Goal: Information Seeking & Learning: Check status

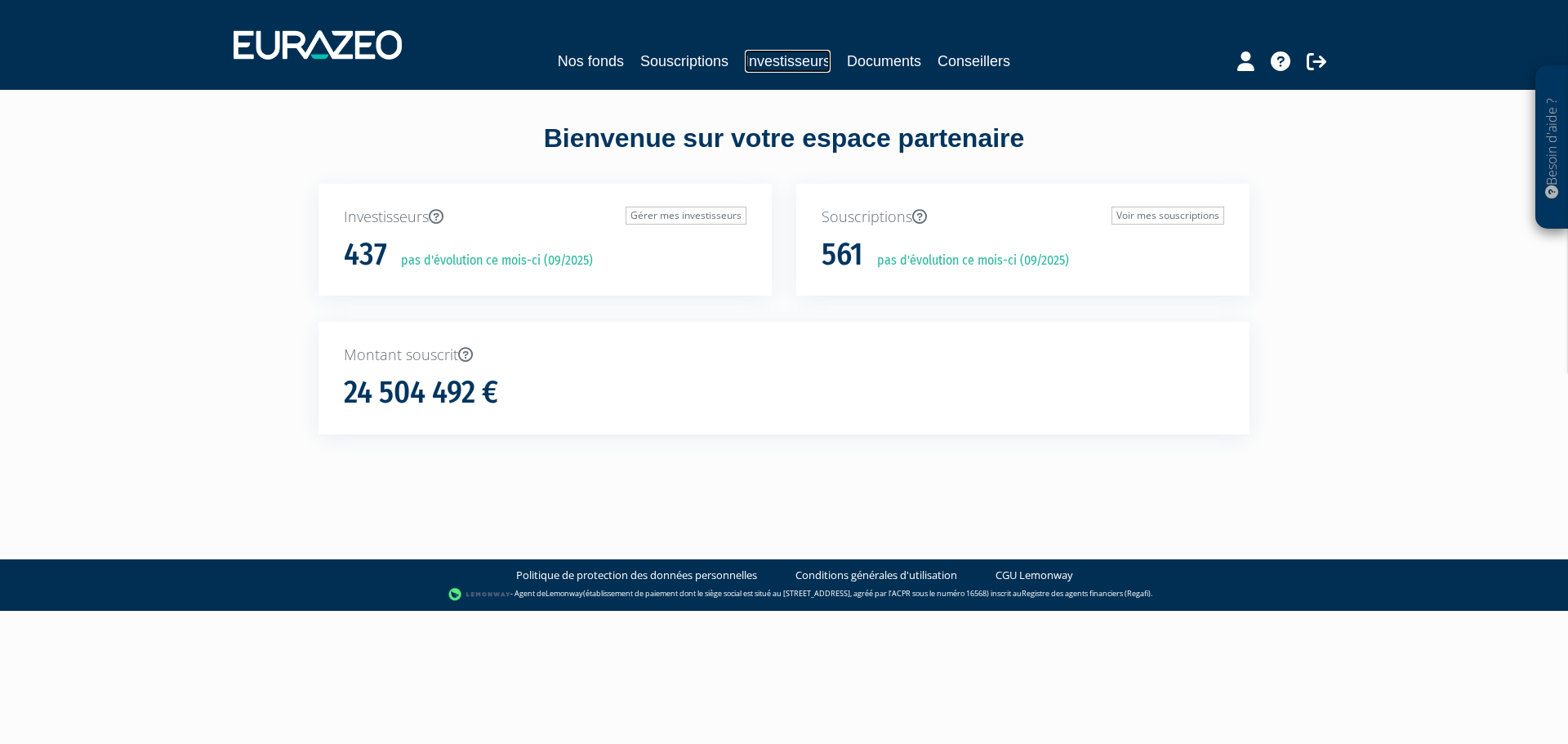
click at [780, 66] on link "Investisseurs" at bounding box center [788, 61] width 85 height 23
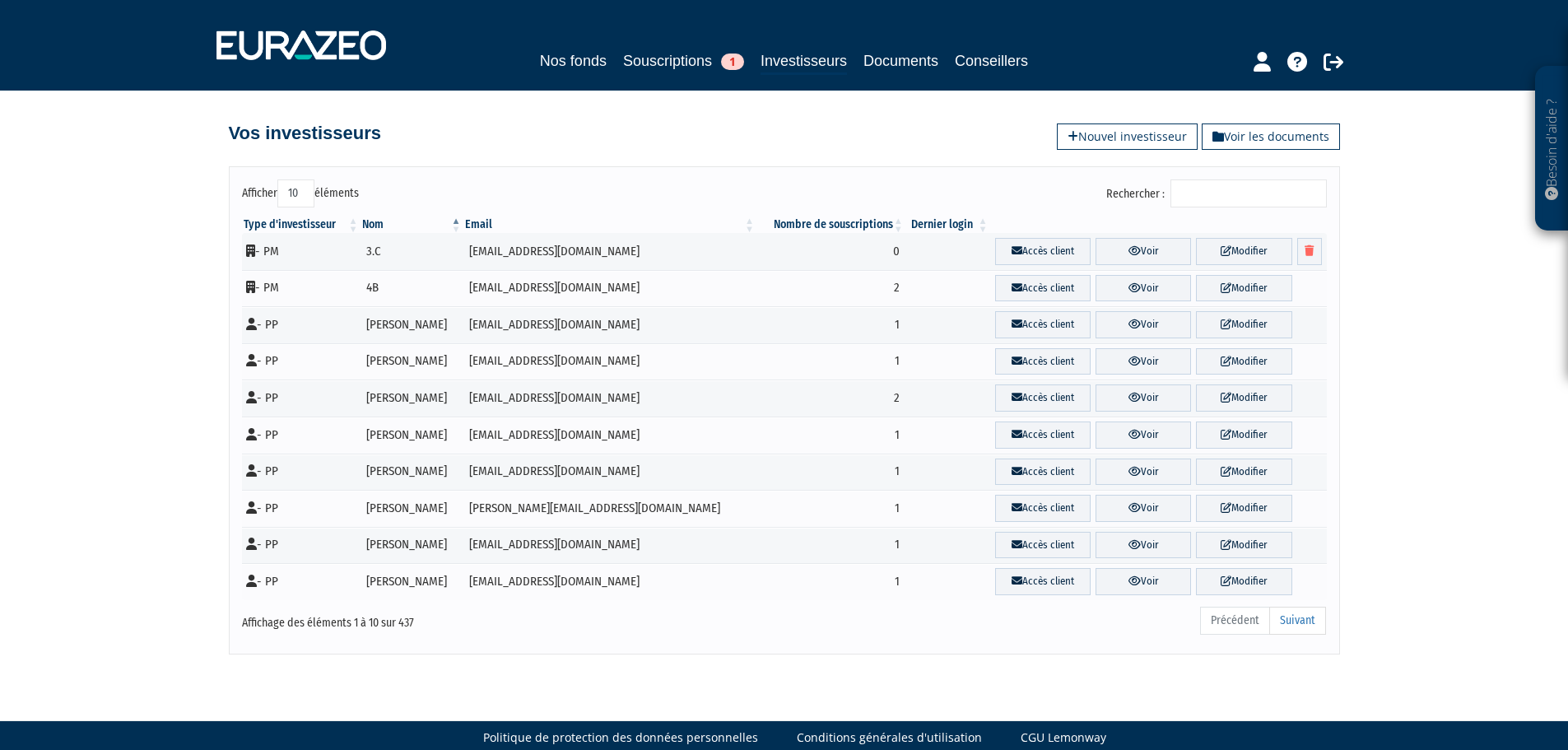
click at [1223, 195] on input "Rechercher :" at bounding box center [1248, 194] width 156 height 28
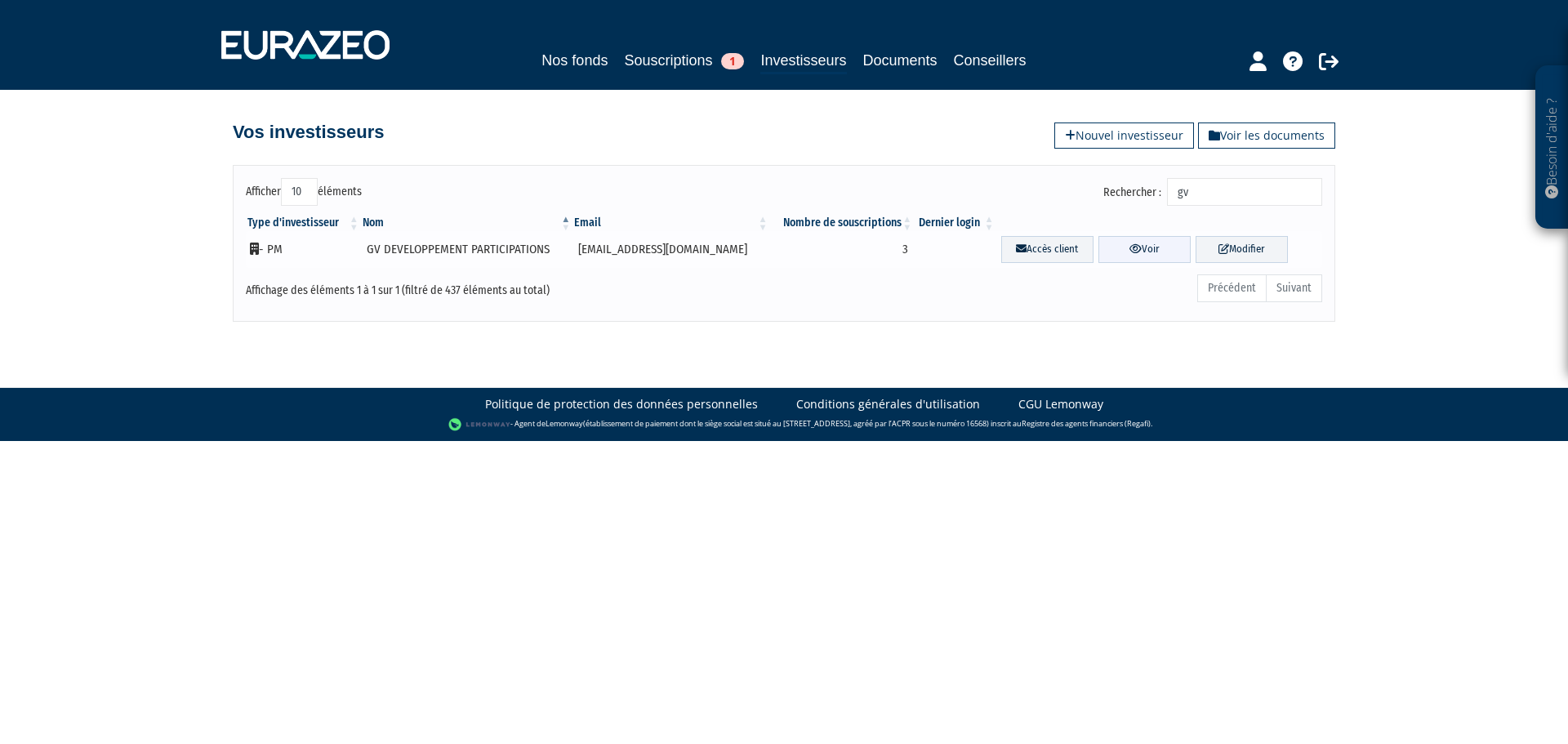
type input "gv"
click at [1129, 246] on link "Voir" at bounding box center [1144, 249] width 92 height 27
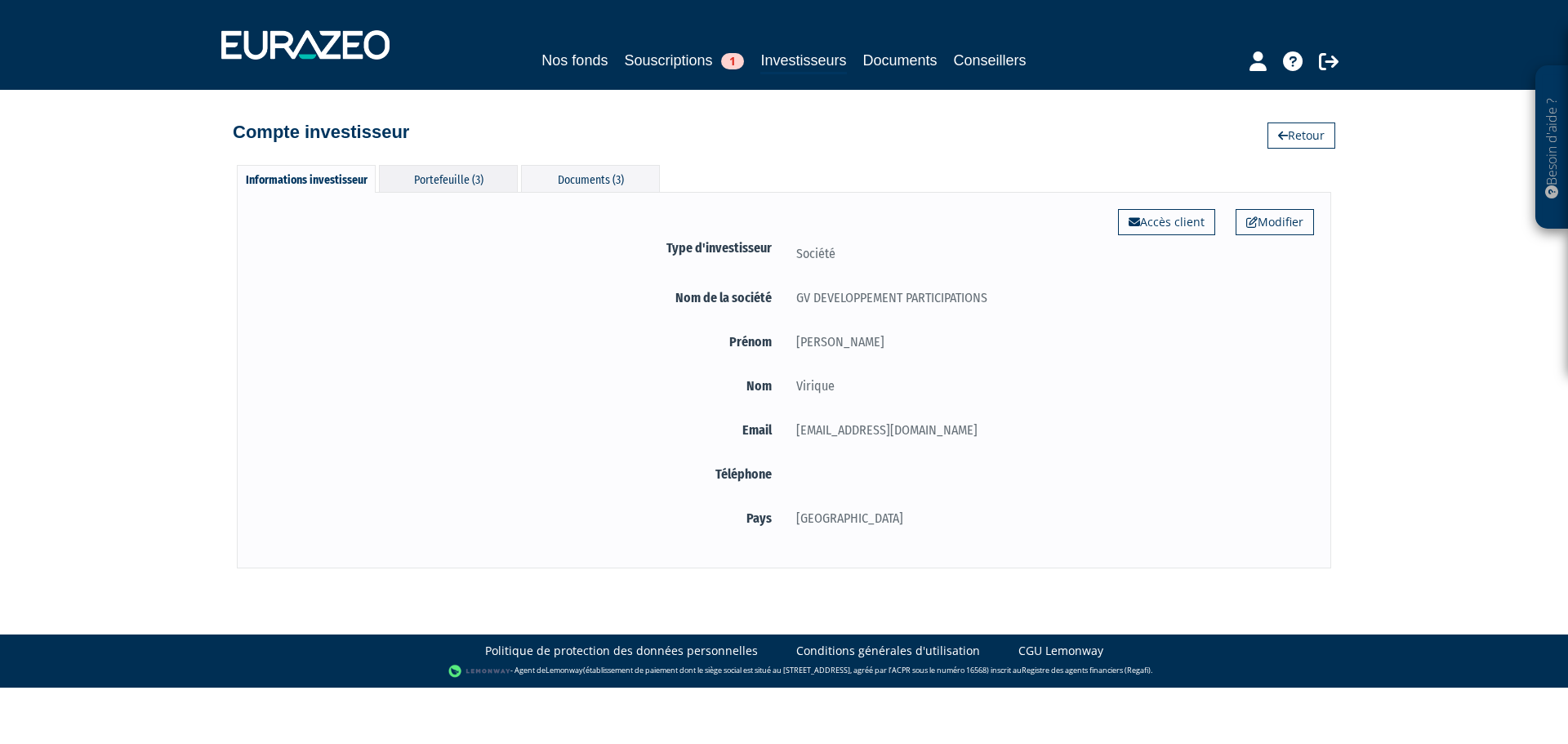
click at [478, 184] on div "Portefeuille (3)" at bounding box center [448, 178] width 138 height 27
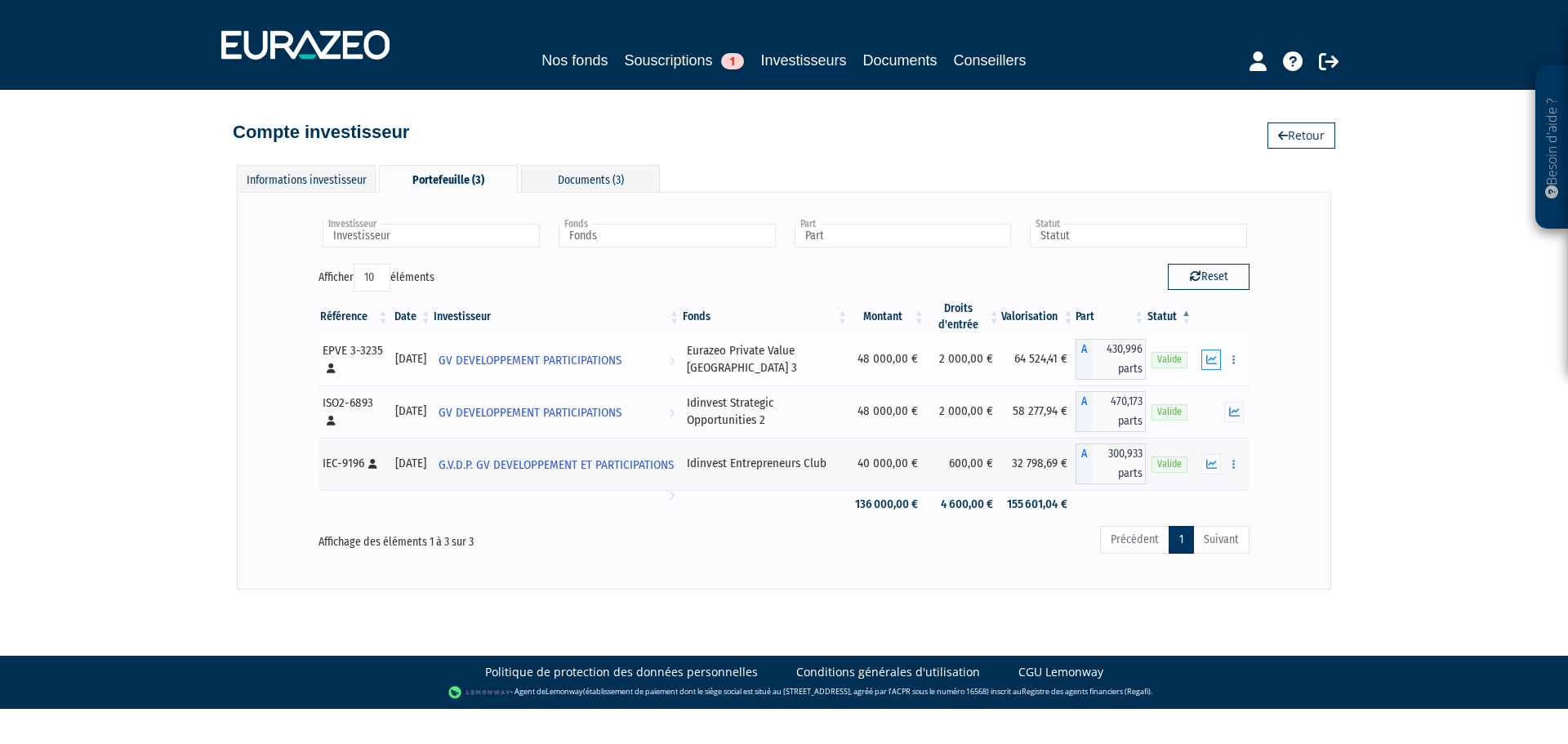
click at [1215, 362] on icon "button" at bounding box center [1211, 359] width 10 height 10
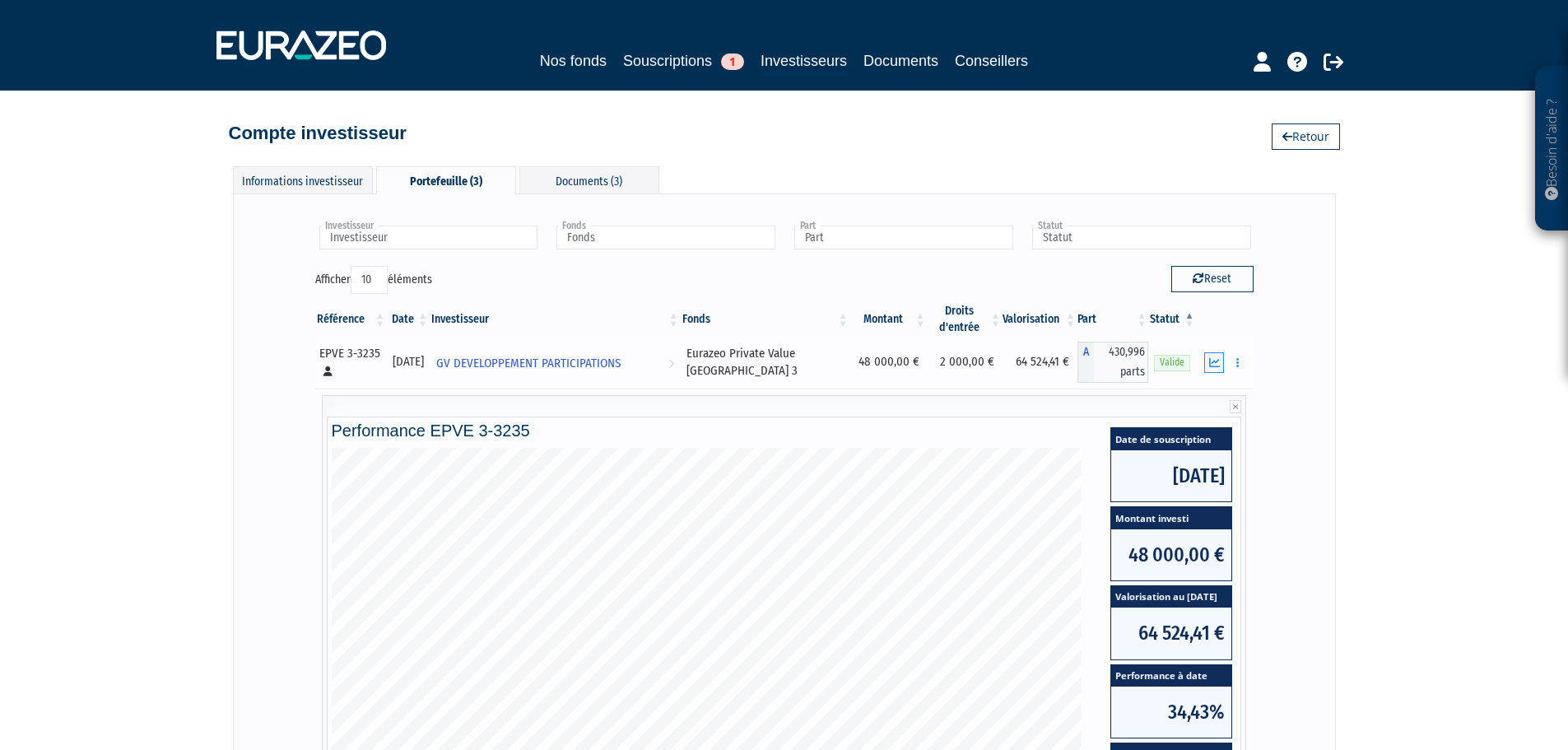
click at [1211, 372] on button "button" at bounding box center [1213, 362] width 20 height 21
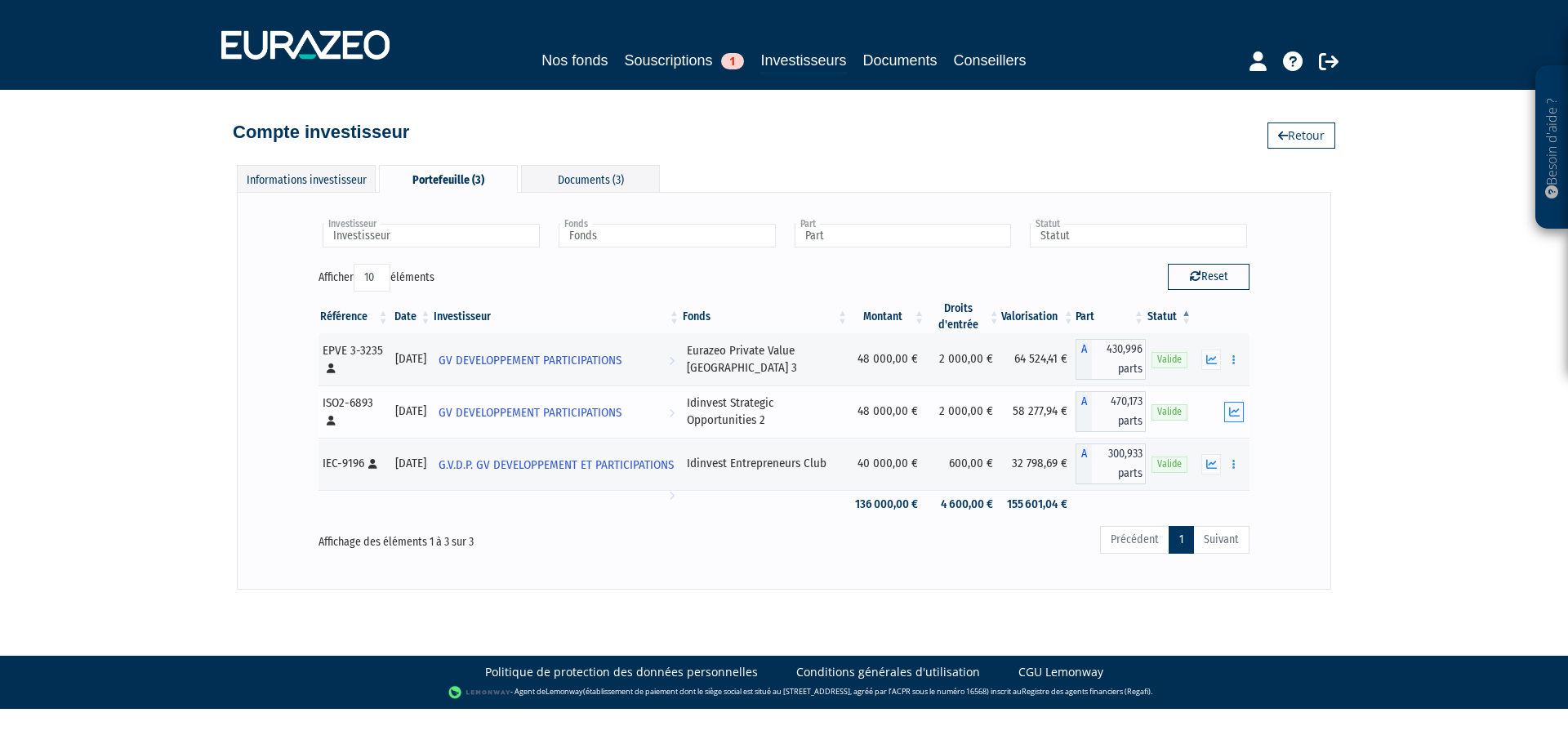
click at [1235, 408] on icon "button" at bounding box center [1234, 411] width 10 height 10
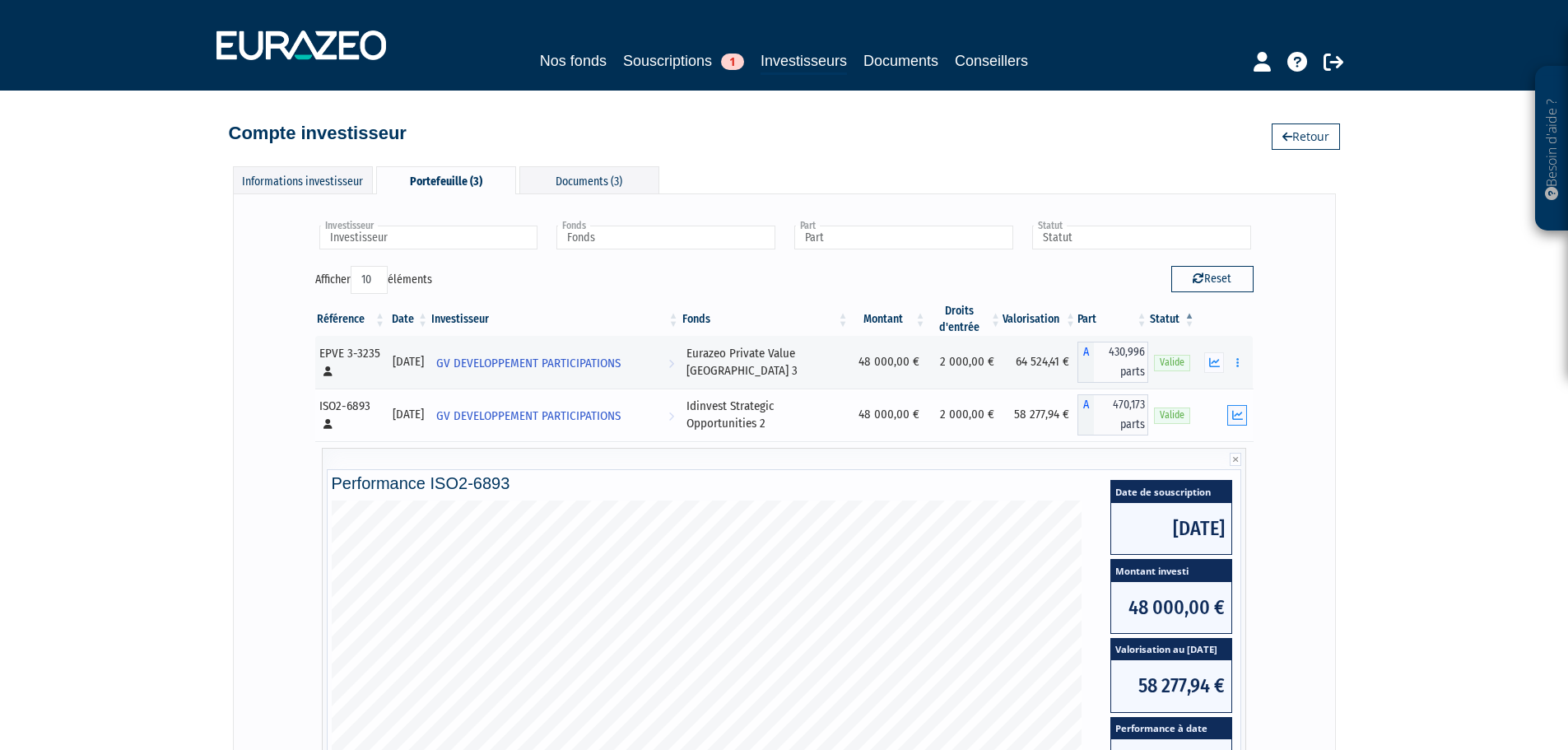
click at [1238, 418] on icon "button" at bounding box center [1237, 415] width 10 height 10
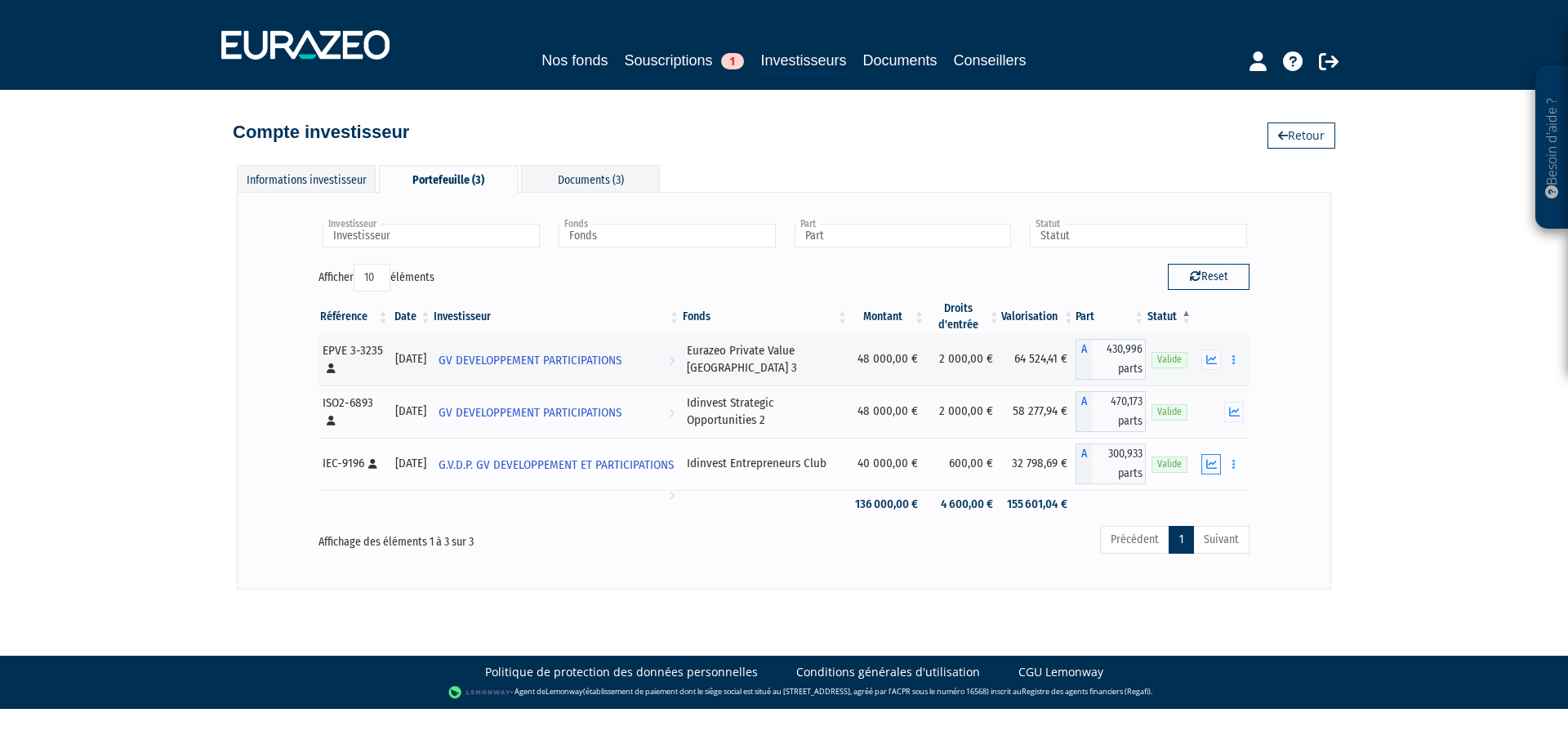
click at [1213, 463] on icon "button" at bounding box center [1211, 463] width 10 height 10
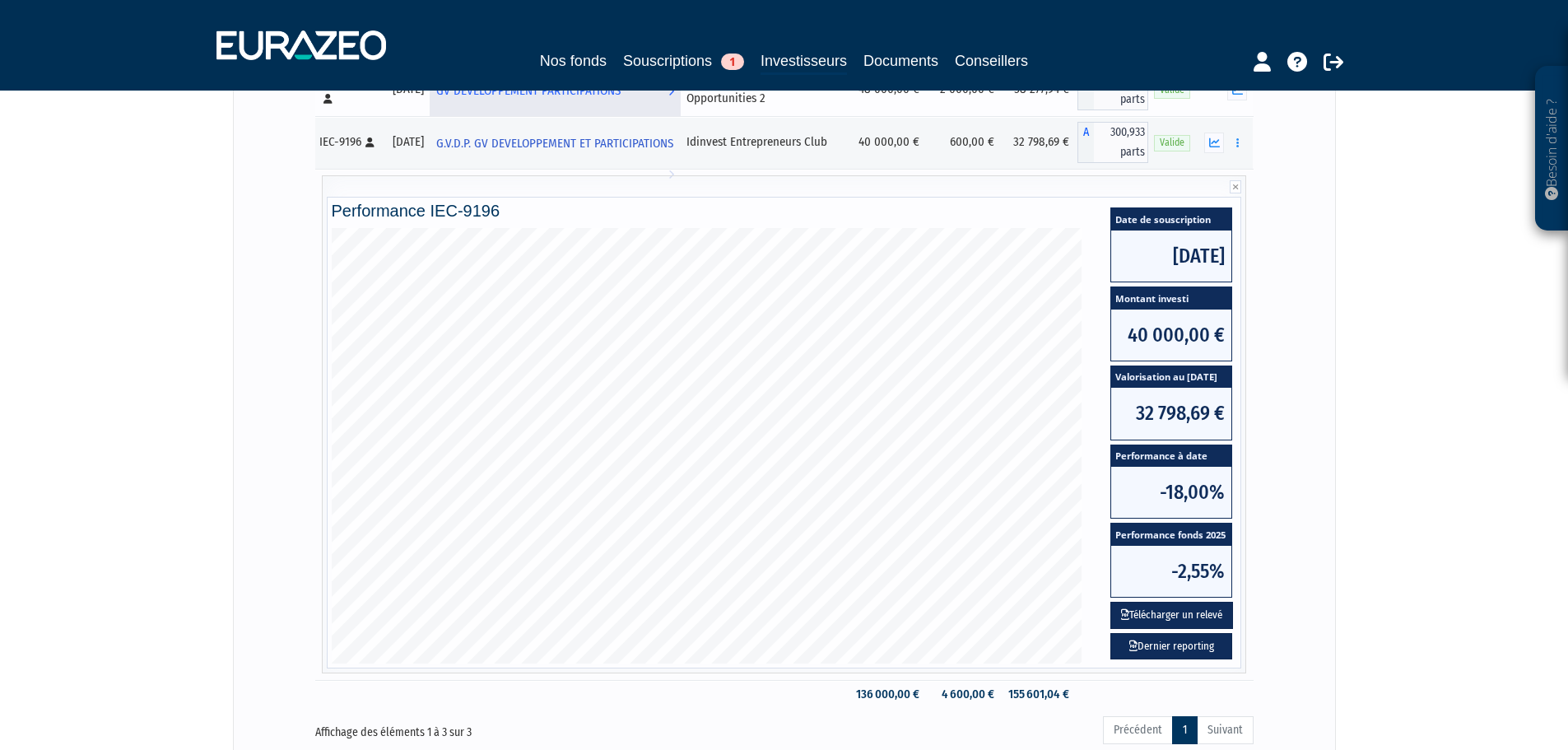
scroll to position [330, 0]
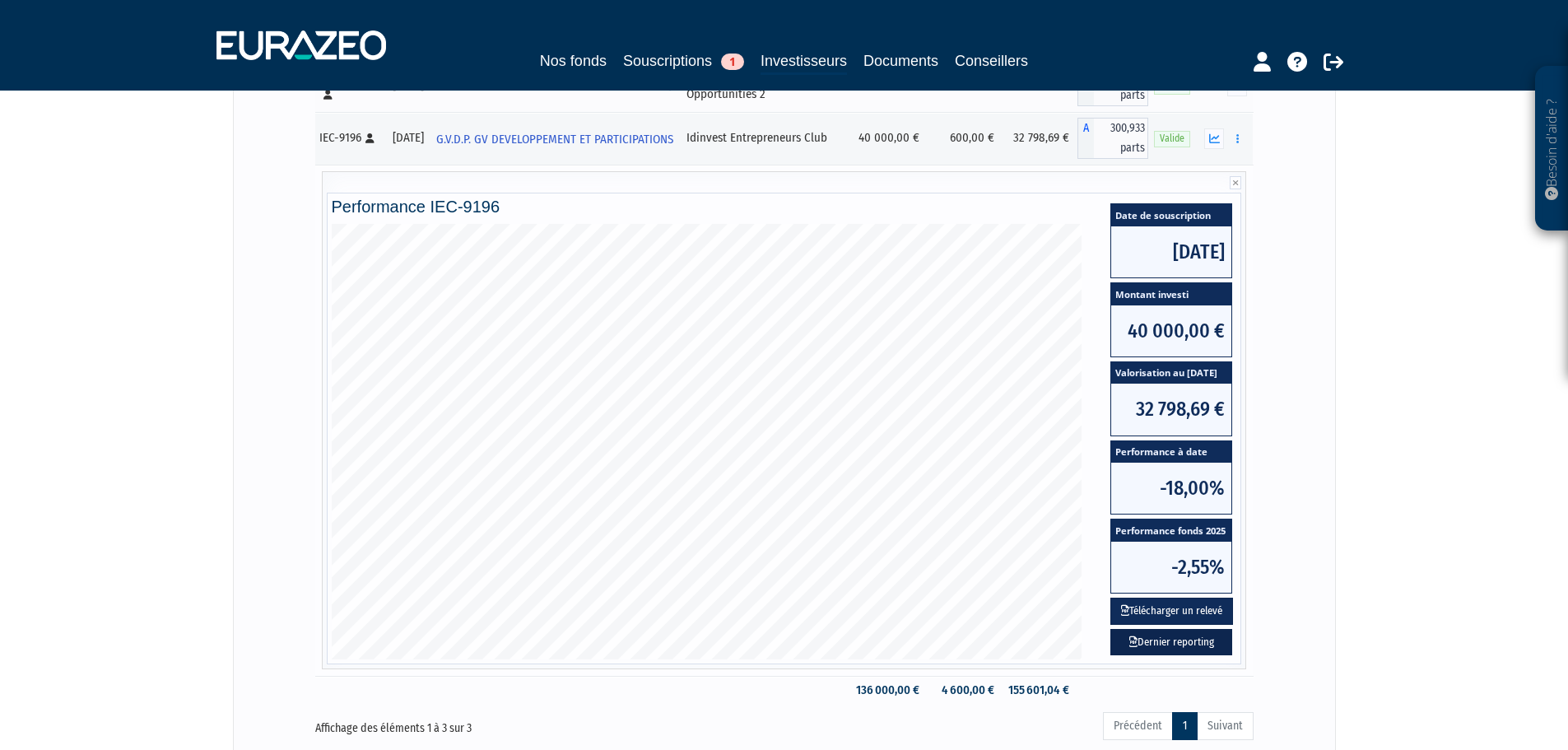
click at [1197, 633] on link "Dernier reporting" at bounding box center [1171, 642] width 122 height 27
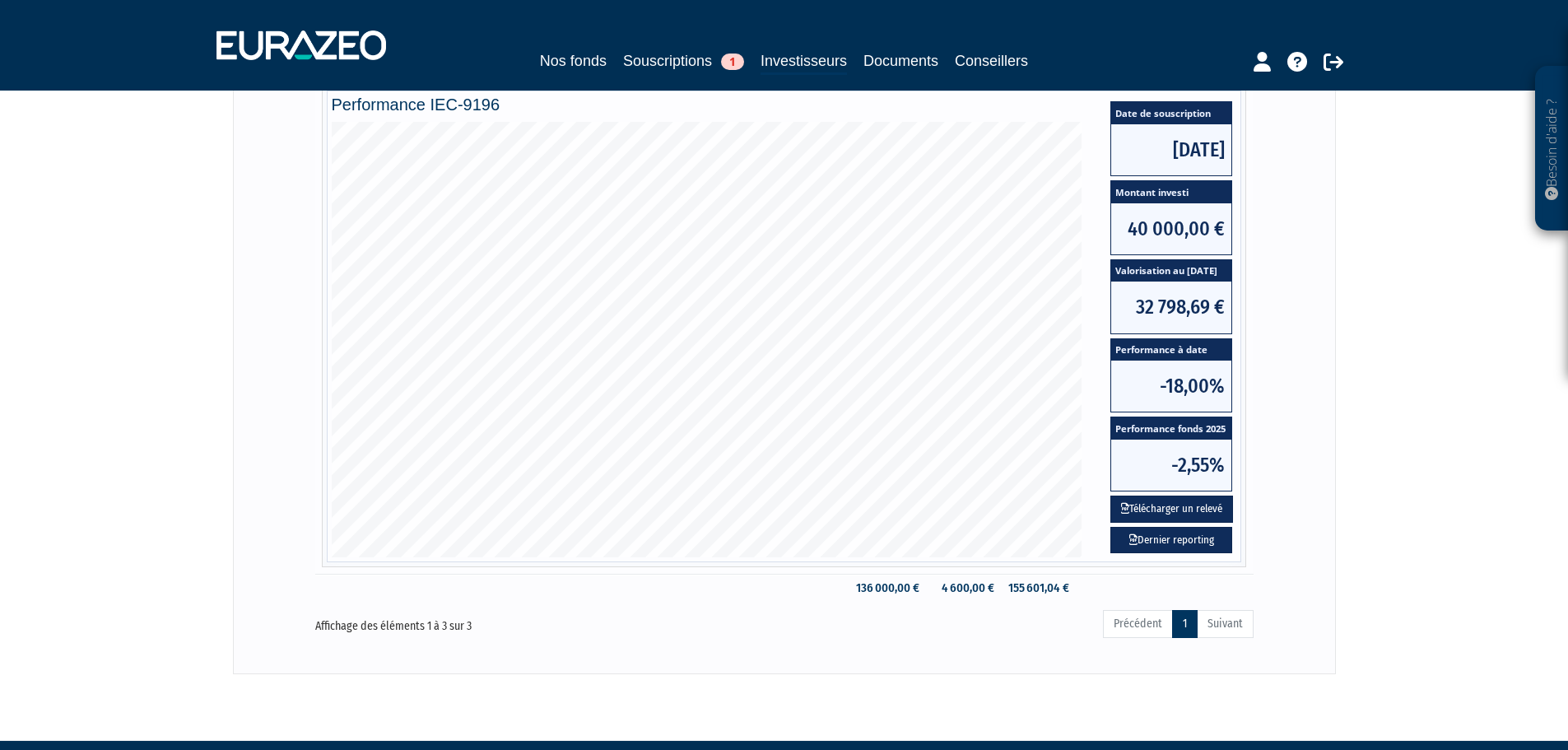
scroll to position [393, 0]
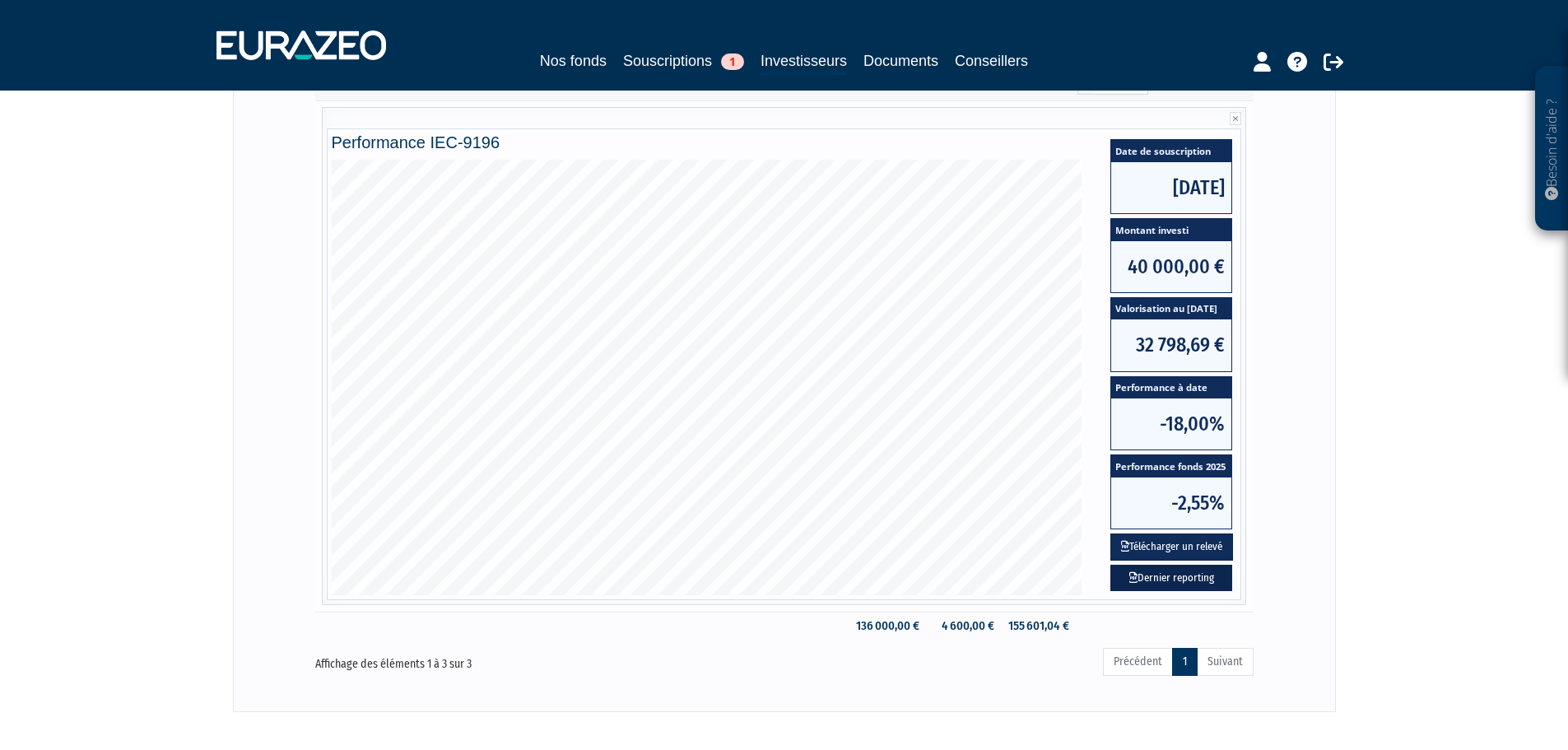
click at [1154, 578] on link "Dernier reporting" at bounding box center [1171, 578] width 122 height 27
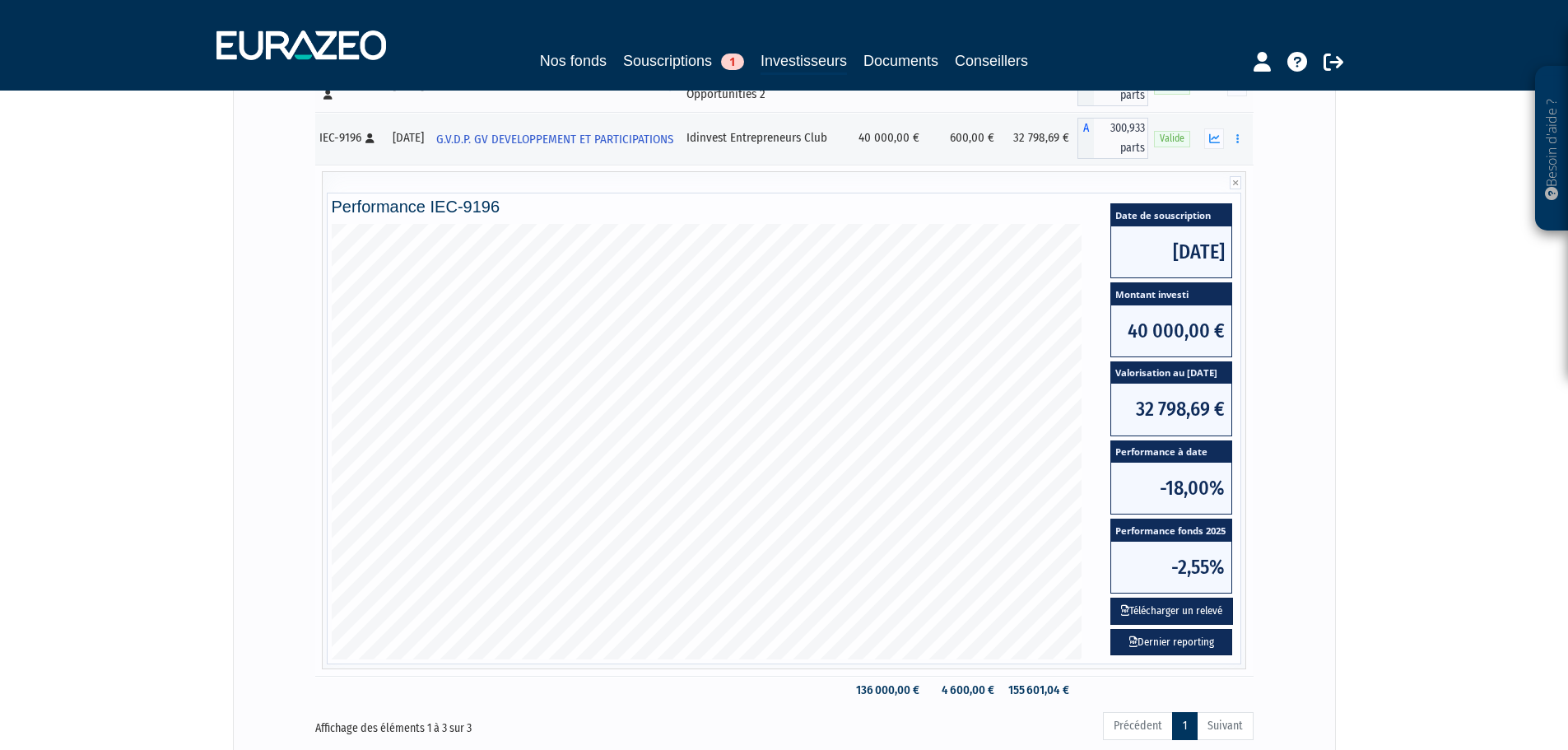
scroll to position [0, 0]
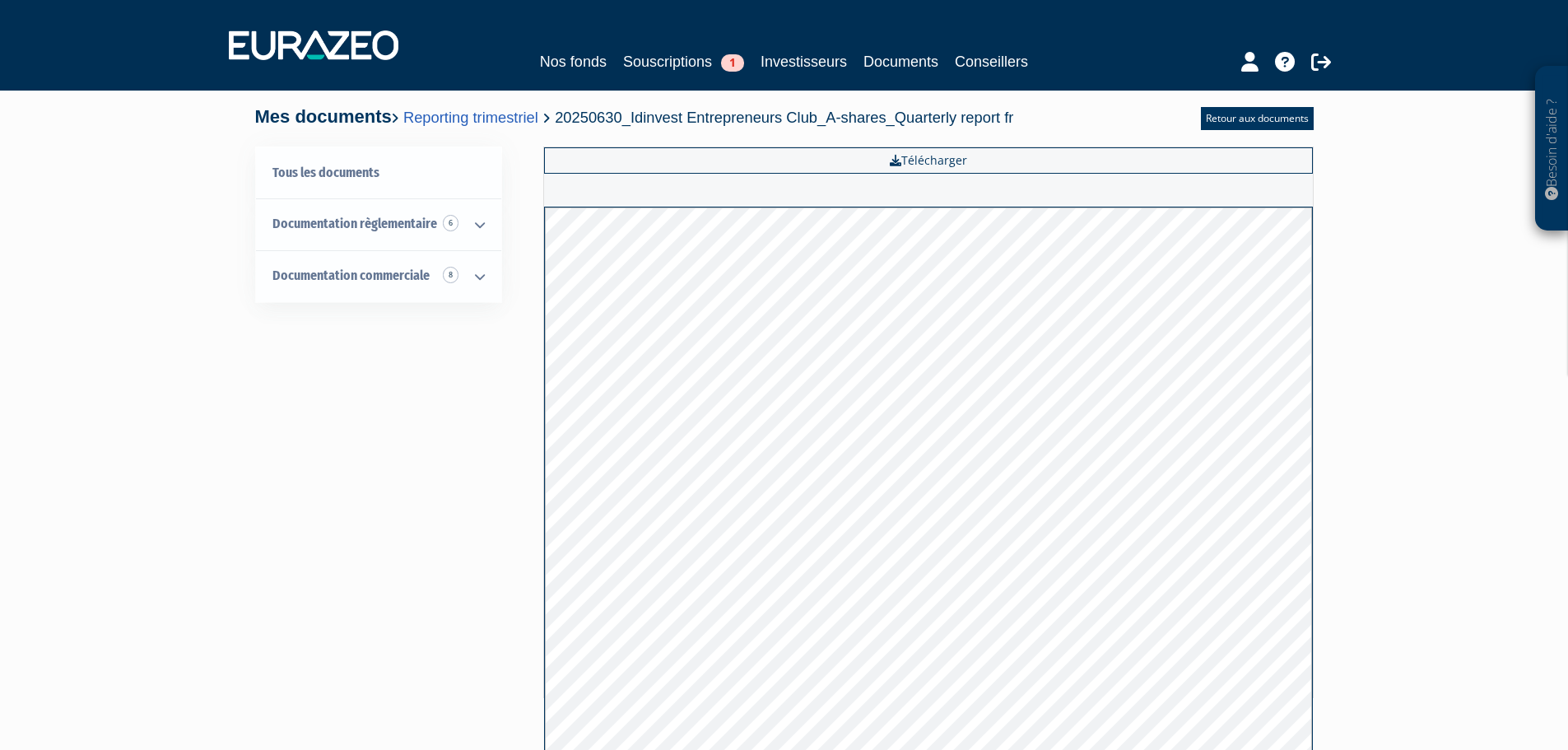
click at [1435, 231] on div "Besoin d'aide ? × J'ai besoin d'aide Si vous avez une question à propos du fonc…" at bounding box center [784, 401] width 1568 height 802
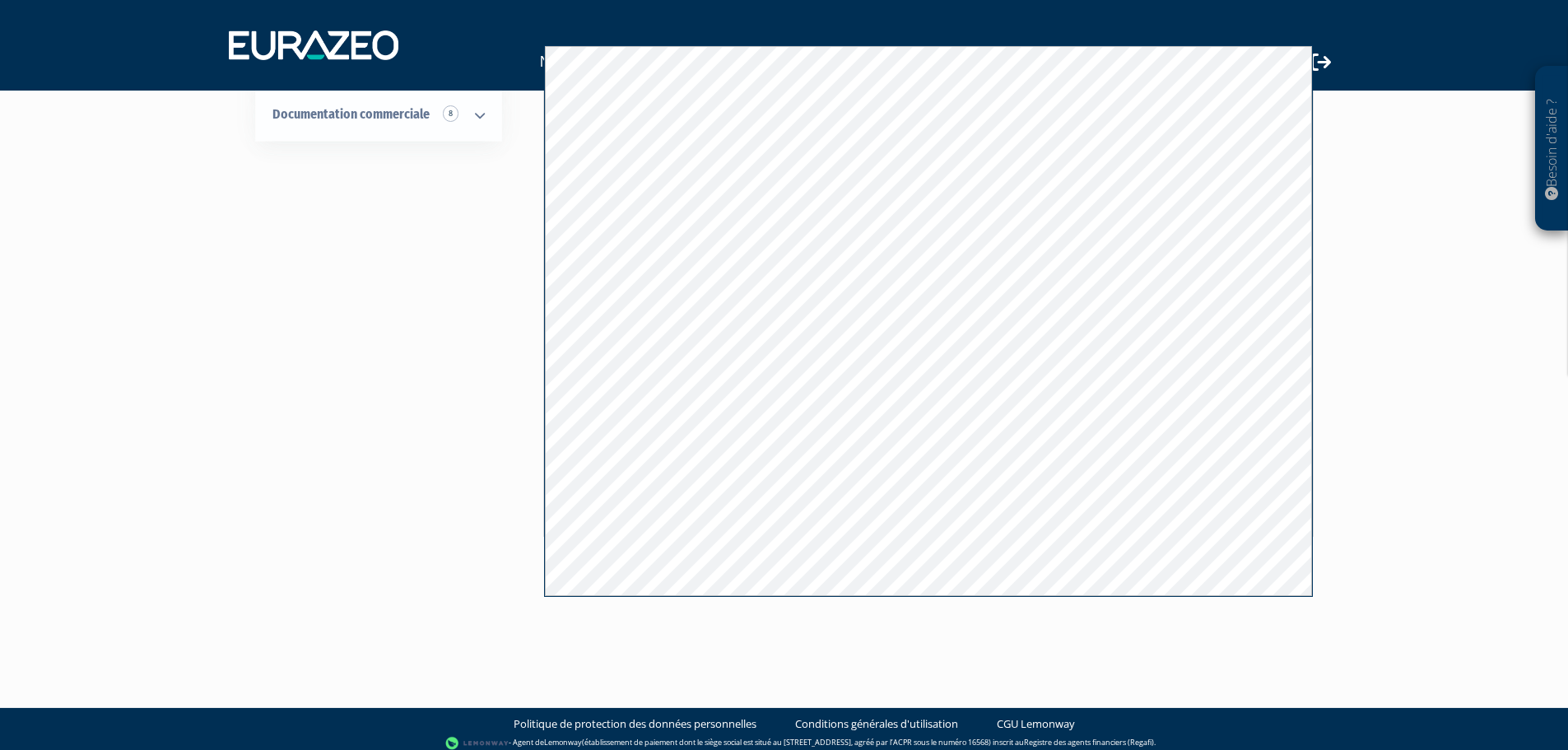
scroll to position [171, 0]
